Goal: Transaction & Acquisition: Purchase product/service

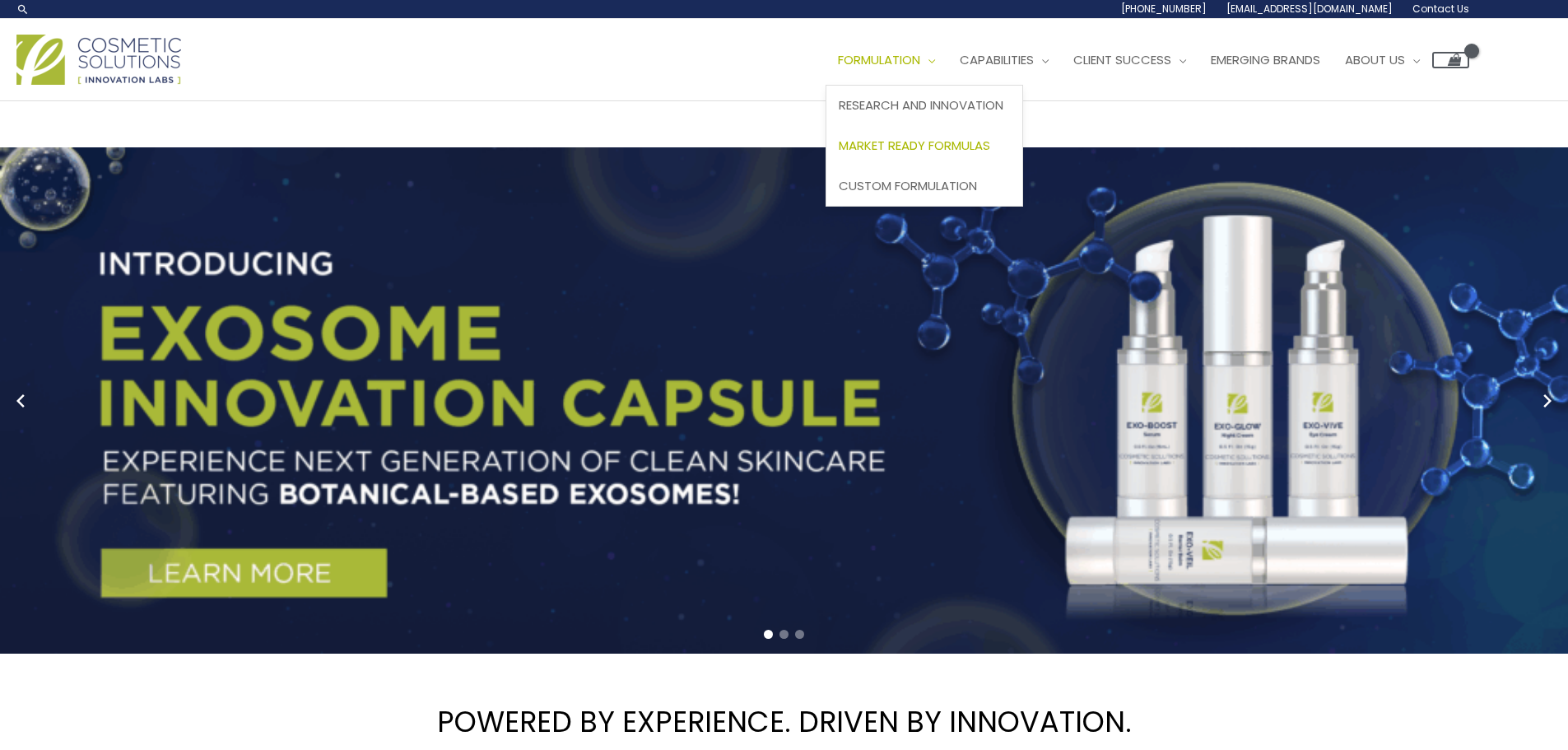
click at [917, 148] on span "Market Ready Formulas" at bounding box center [914, 145] width 151 height 17
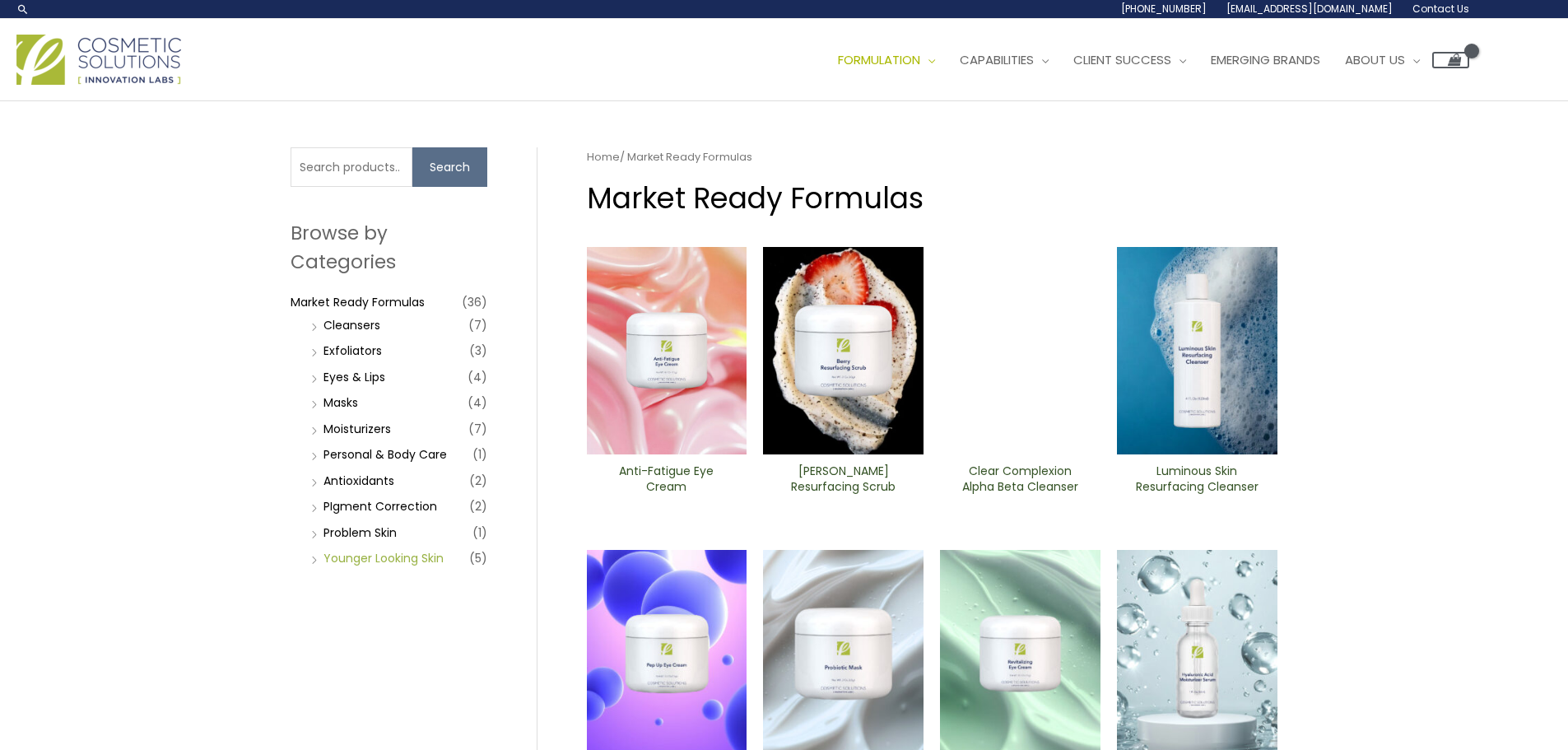
click at [384, 560] on link "Younger Looking Skin" at bounding box center [384, 558] width 121 height 16
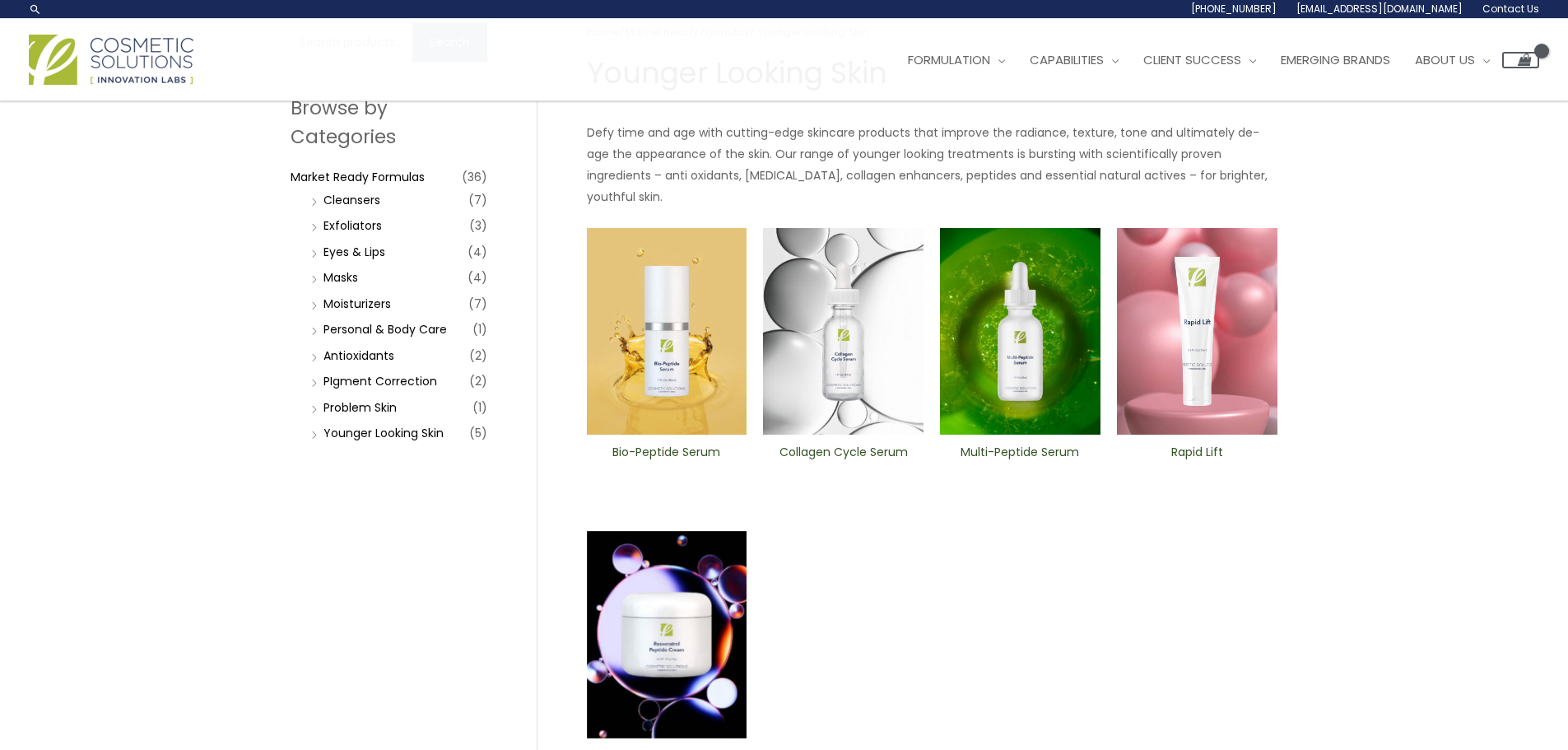
scroll to position [82, 0]
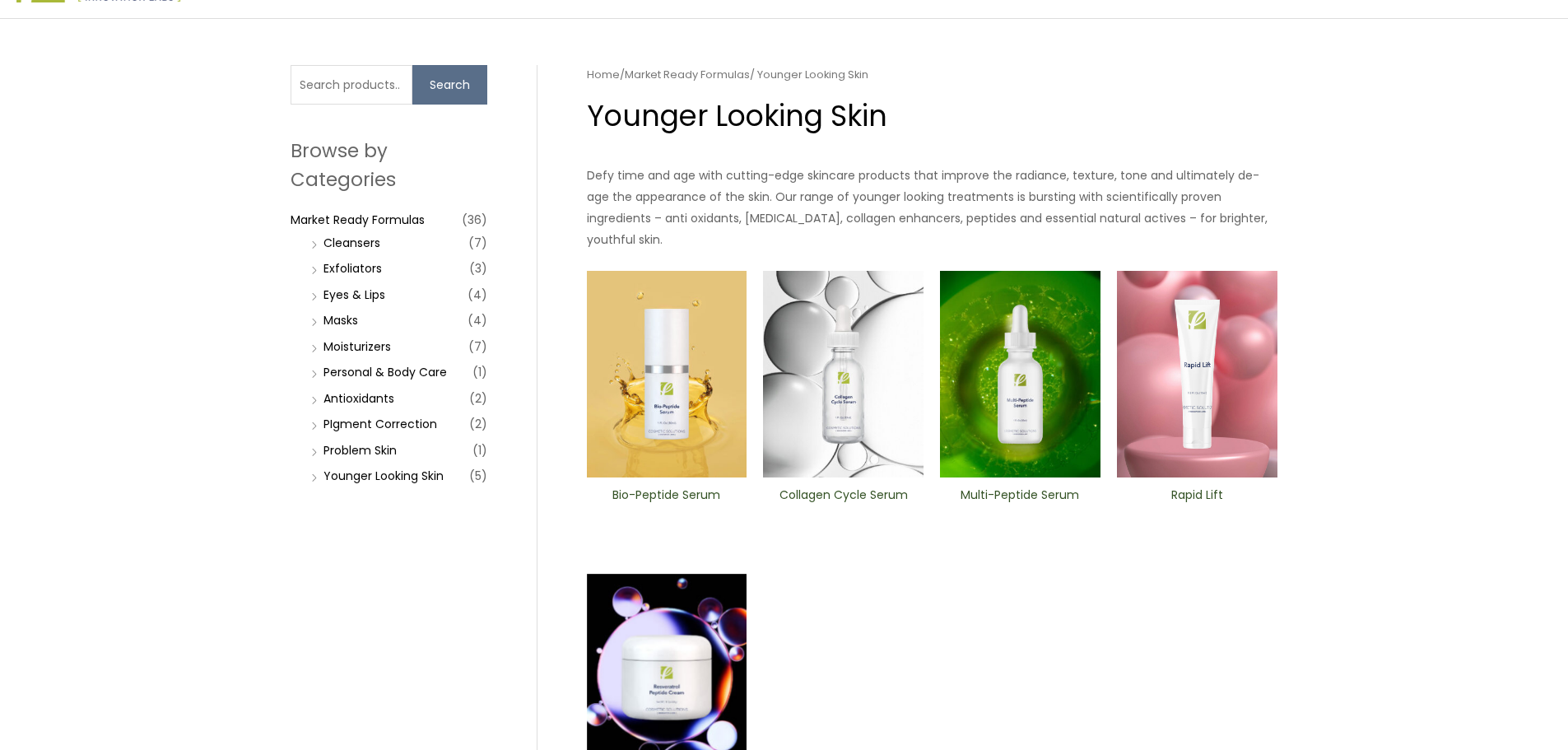
click at [1197, 434] on img at bounding box center [1197, 375] width 160 height 207
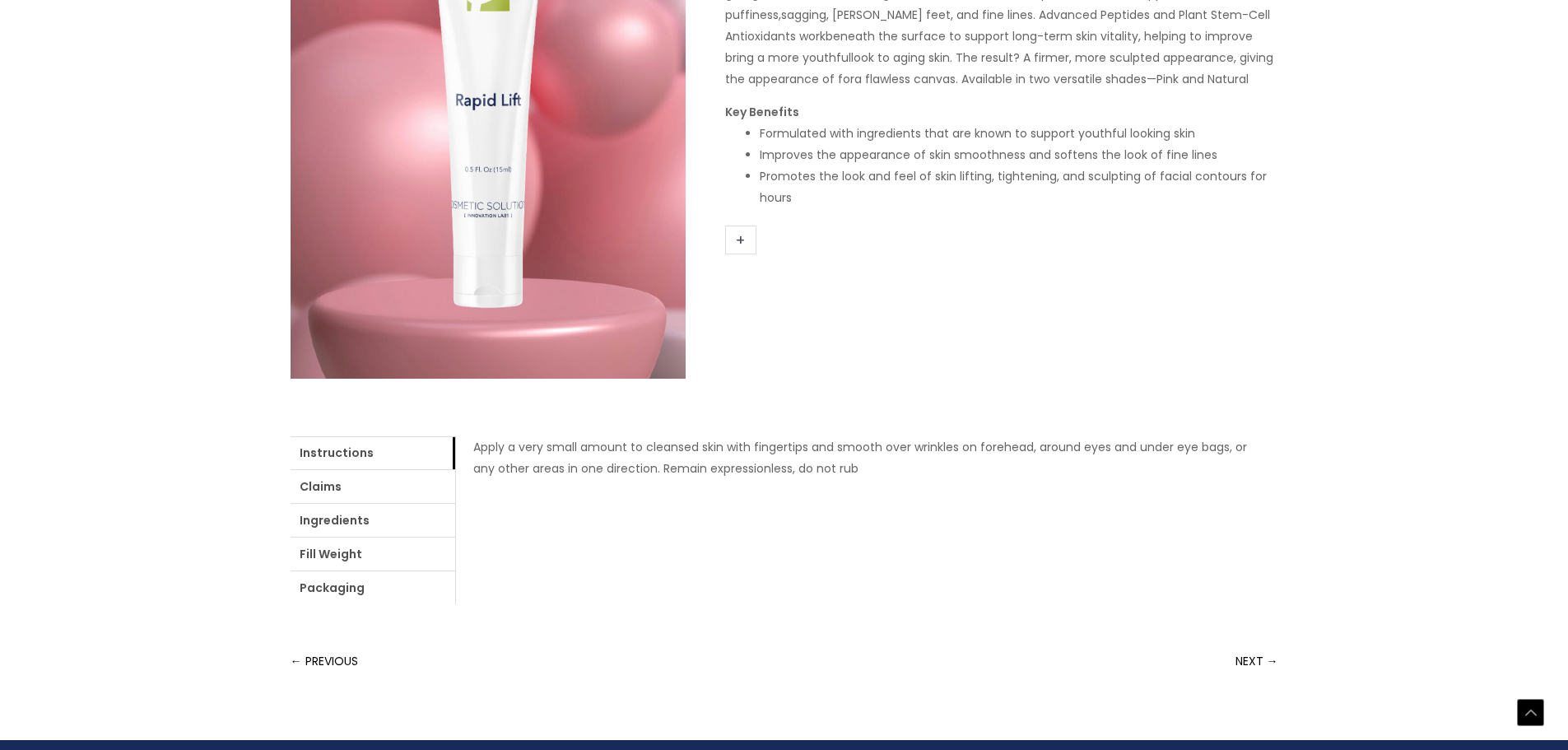
scroll to position [412, 0]
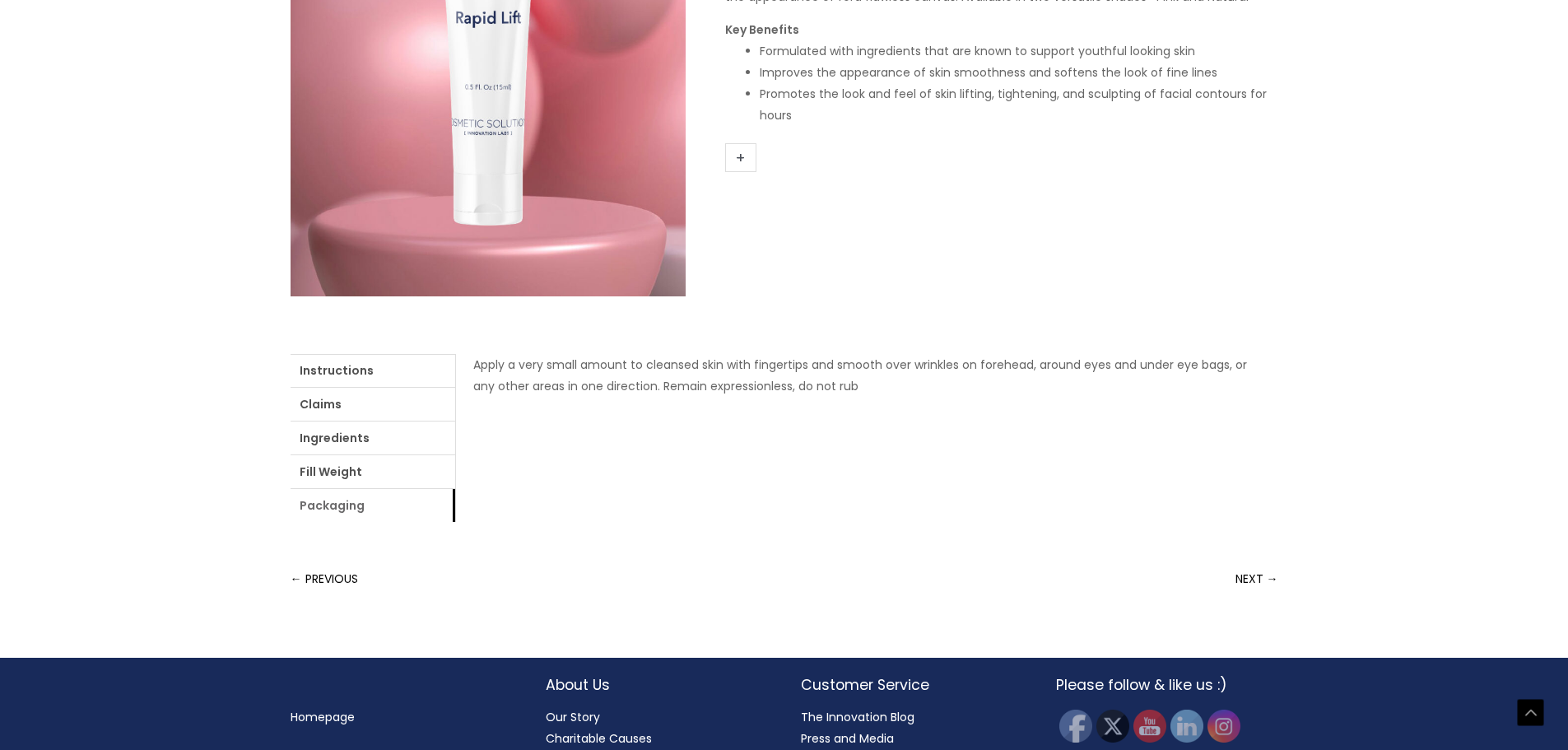
click at [335, 505] on link "Packaging" at bounding box center [373, 505] width 165 height 33
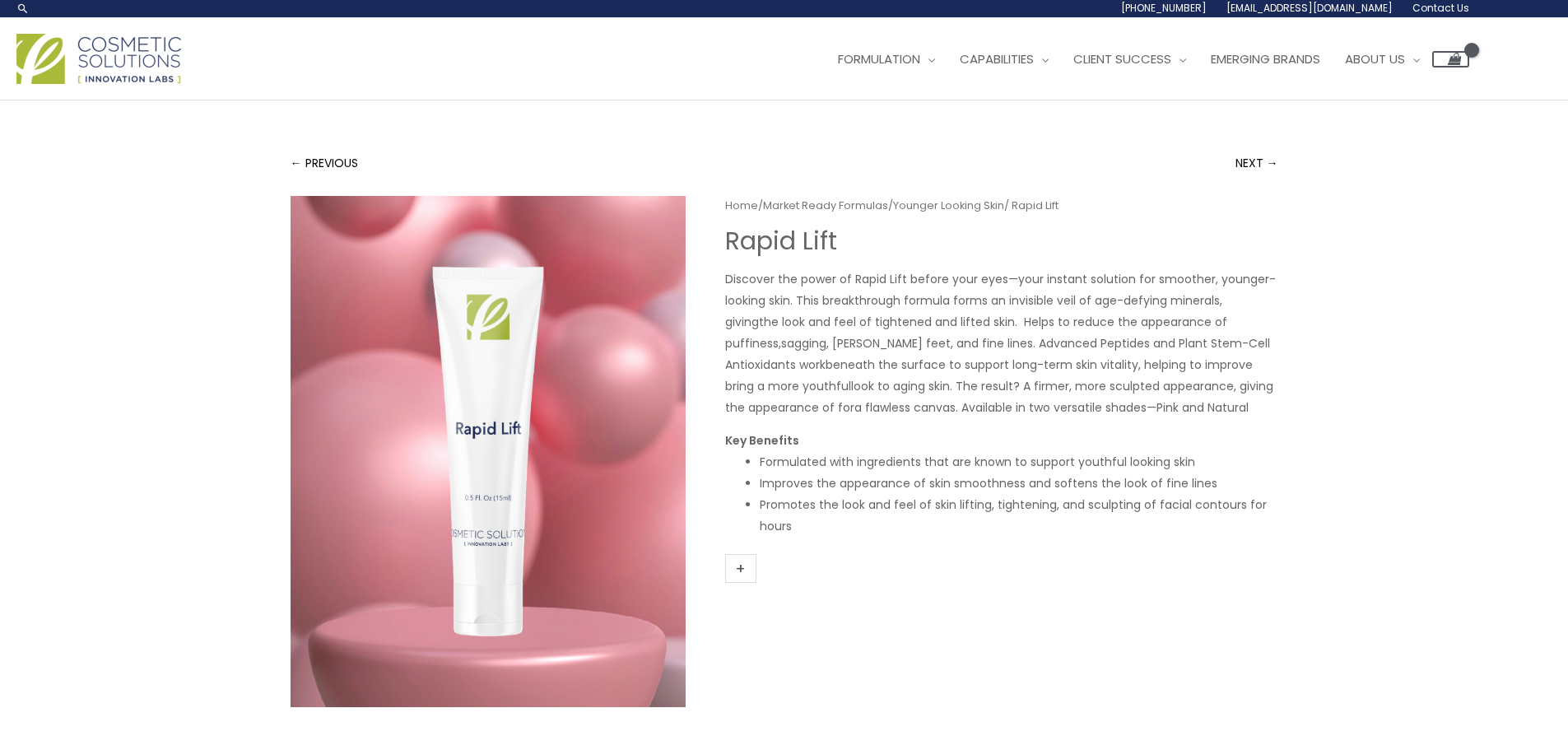
scroll to position [0, 0]
